Goal: Transaction & Acquisition: Purchase product/service

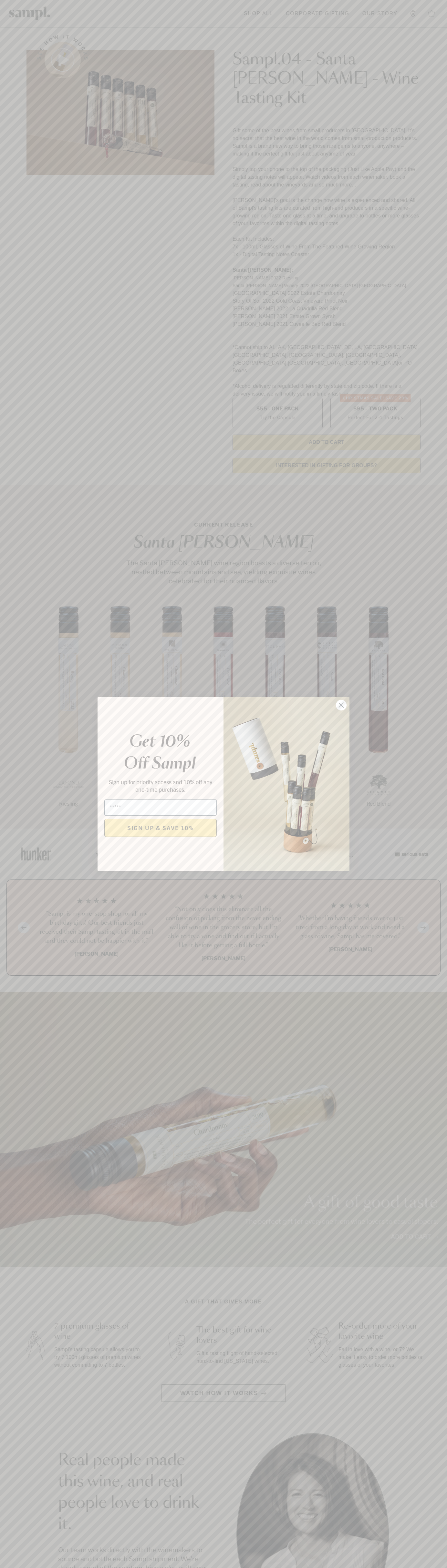
click at [341, 705] on icon "Close dialog" at bounding box center [341, 705] width 4 height 4
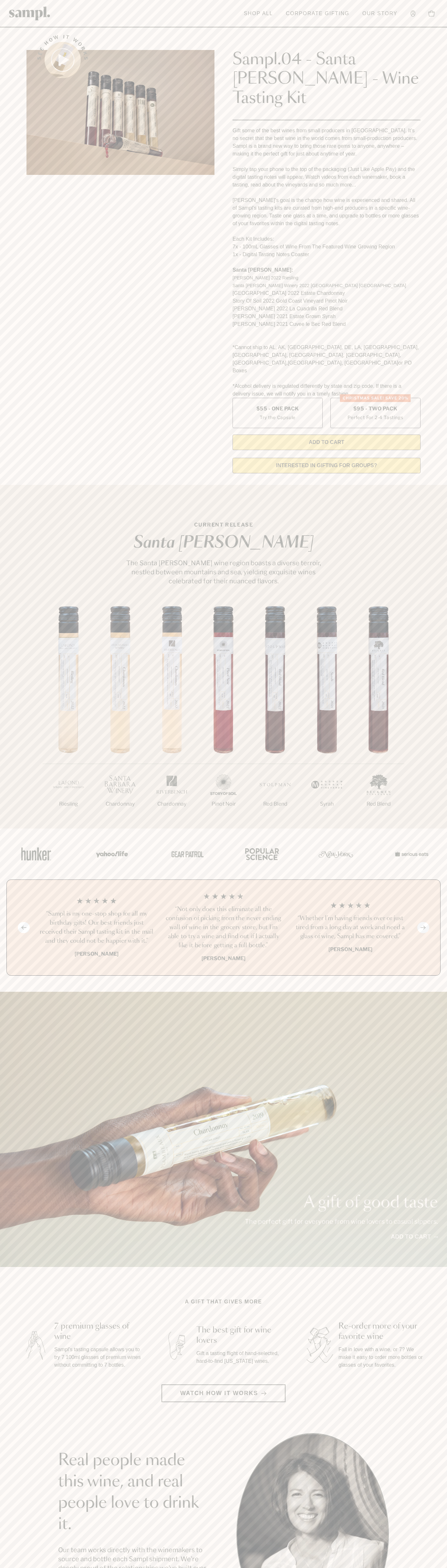
click at [195, 19] on header "Toggle navigation menu Shop All Corporate Gifting Our Story Account Story Shop …" at bounding box center [224, 13] width 447 height 27
click at [421, 894] on div "Previous slide Next slide “Not only does this eliminate all the confusion of pi…" at bounding box center [224, 928] width 434 height 96
click at [385, 1567] on html "Skip to main content Toggle navigation menu Shop All Corporate Gifting Our Stor…" at bounding box center [224, 1304] width 447 height 2608
click at [30, 1020] on div "A gift of good taste The perfect gift for everyone from wine lovers to casual s…" at bounding box center [224, 1129] width 447 height 275
click at [375, 398] on label "Christmas SALE! Save 20% $95 - Two Pack Perfect For 2-4 Tastings" at bounding box center [375, 413] width 90 height 30
